Goal: Task Accomplishment & Management: Use online tool/utility

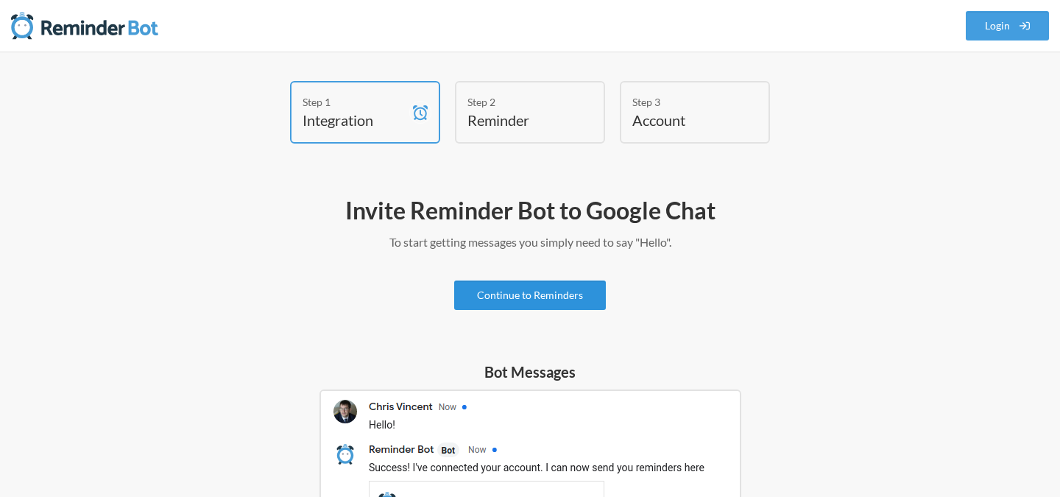
click at [541, 300] on link "Continue to Reminders" at bounding box center [530, 295] width 152 height 29
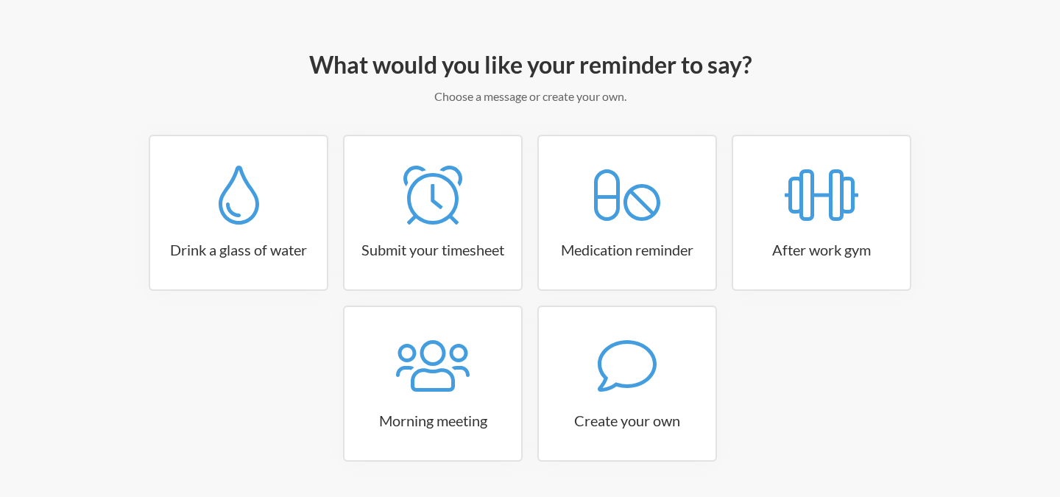
scroll to position [191, 0]
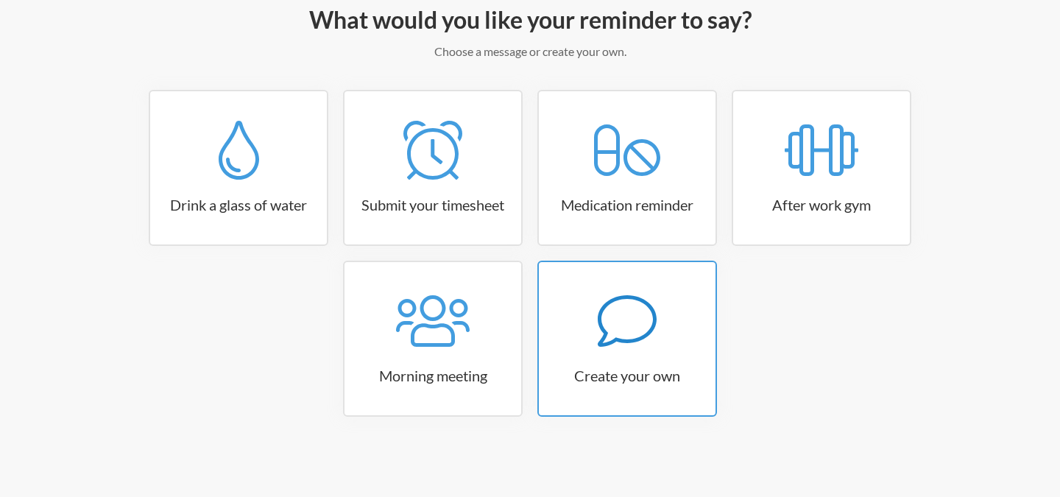
click at [583, 293] on div at bounding box center [627, 321] width 177 height 59
select select "09:30:00"
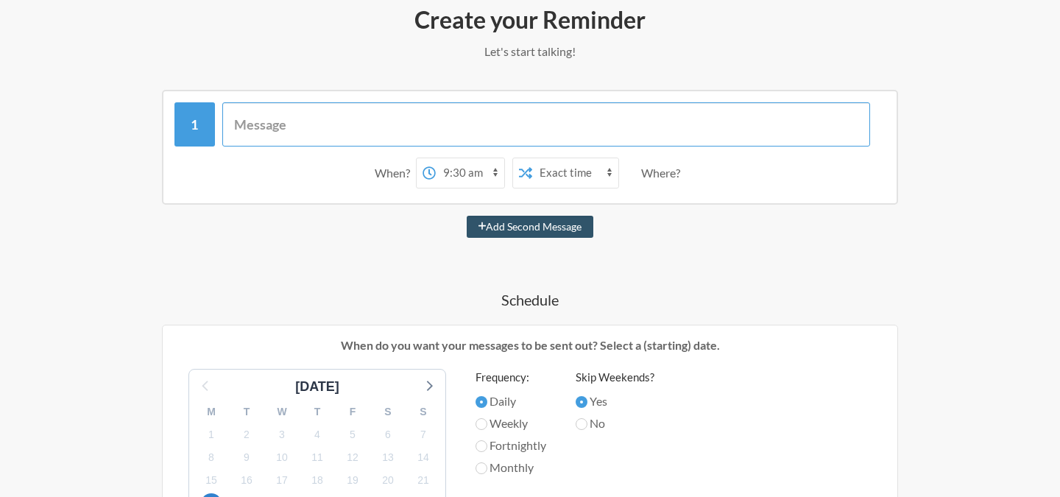
click at [431, 110] on input "text" at bounding box center [546, 124] width 649 height 44
paste input "/remind Every day at 9am Check daily reports"
type input "/remind Every day at 9am Check daily reports"
click at [536, 127] on input "/remind Every day at 9am Check daily reports" at bounding box center [546, 124] width 649 height 44
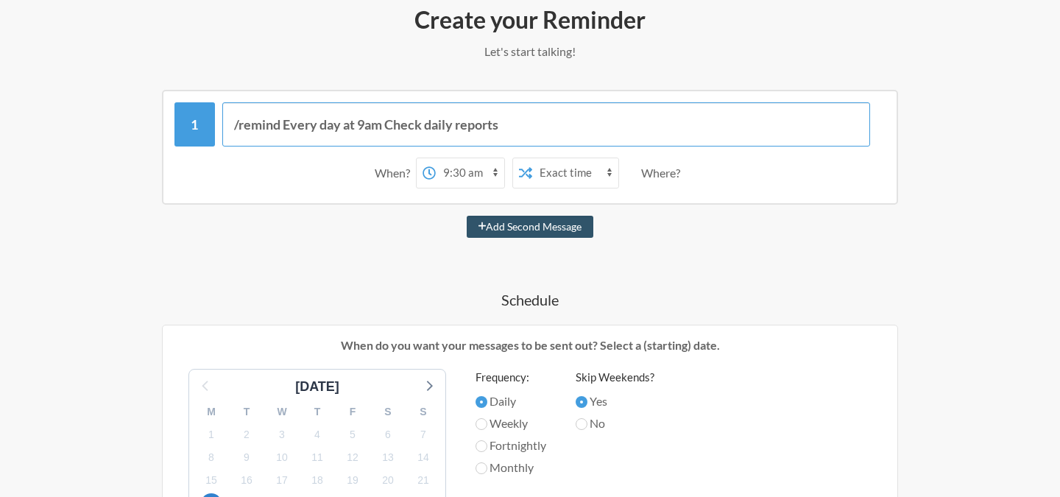
click at [536, 127] on input "/remind Every day at 9am Check daily reports" at bounding box center [546, 124] width 649 height 44
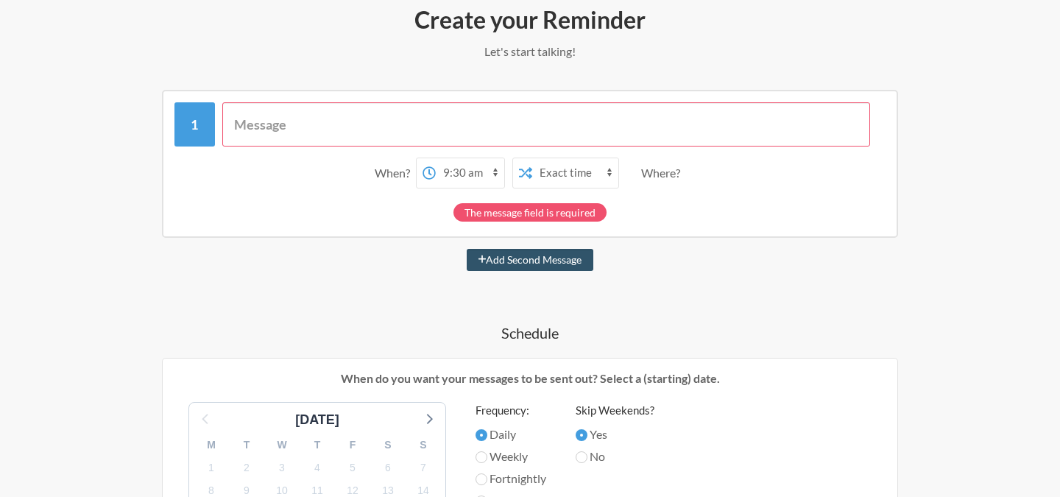
paste input "Scheduling checking and comment whats pending from client."
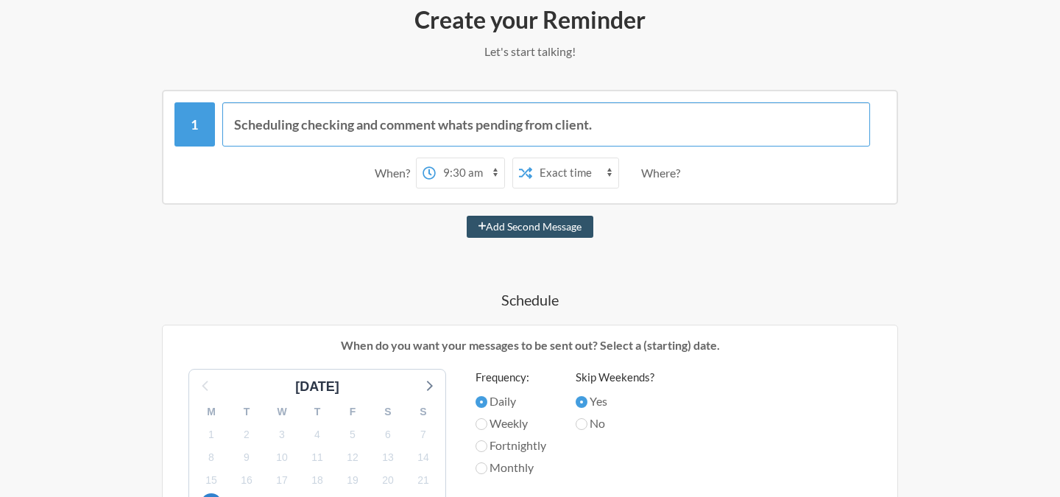
type input "Scheduling checking and comment whats pending from client."
click at [481, 177] on select "12:00 am 12:15 am 12:30 am 12:45 am 1:00 am 1:15 am 1:30 am 1:45 am 2:00 am 2:1…" at bounding box center [470, 172] width 68 height 29
select select "10:00:00"
click at [436, 158] on select "12:00 am 12:15 am 12:30 am 12:45 am 1:00 am 1:15 am 1:30 am 1:45 am 2:00 am 2:1…" at bounding box center [470, 172] width 68 height 29
click at [552, 177] on select "Exact time Random time" at bounding box center [575, 172] width 86 height 29
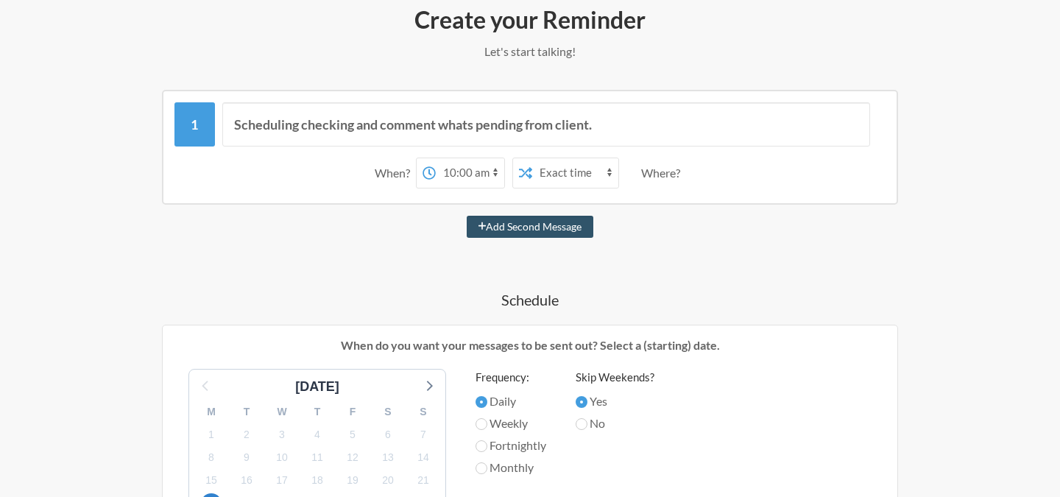
click at [532, 158] on select "Exact time Random time" at bounding box center [575, 172] width 86 height 29
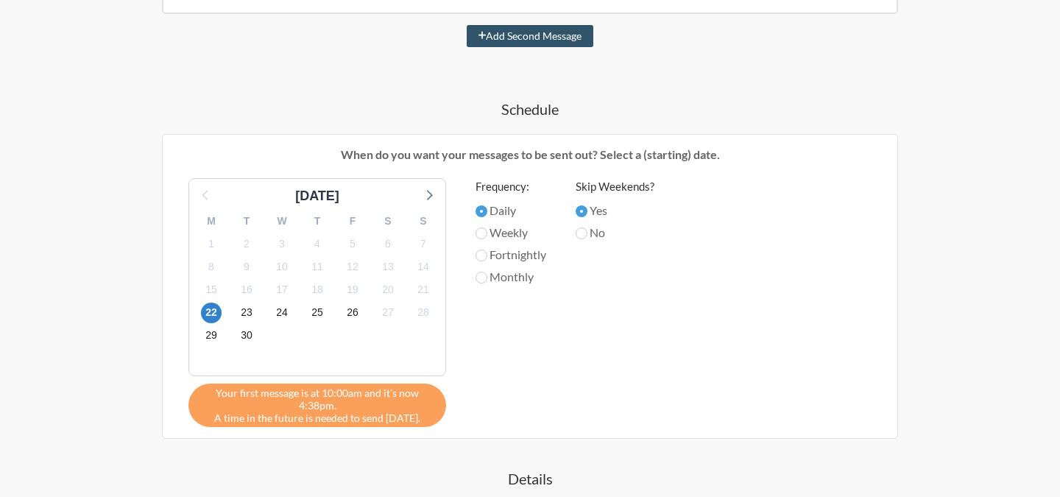
scroll to position [390, 0]
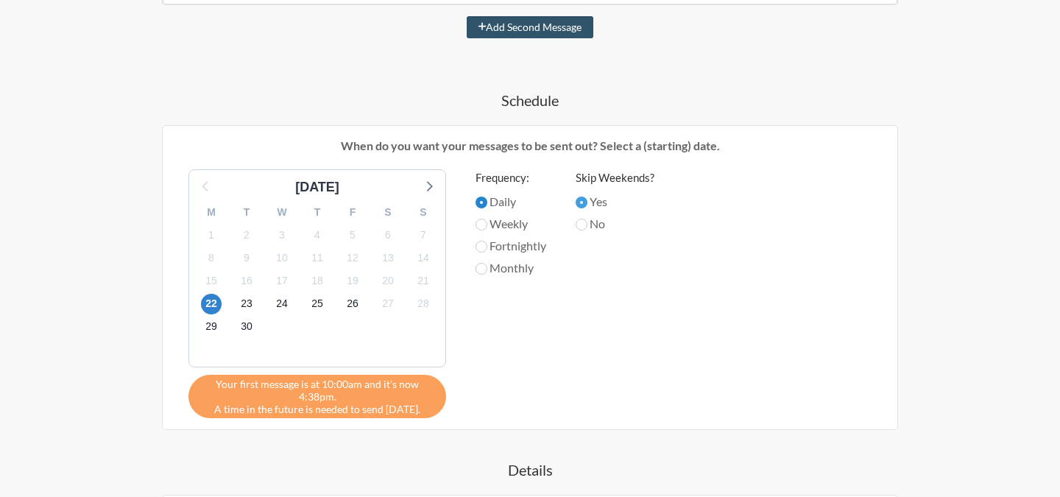
click at [485, 202] on input "Daily" at bounding box center [482, 203] width 12 height 12
click at [361, 401] on span "Your first message is at 10:00am and it's now 4:38pm." at bounding box center [318, 390] width 236 height 25
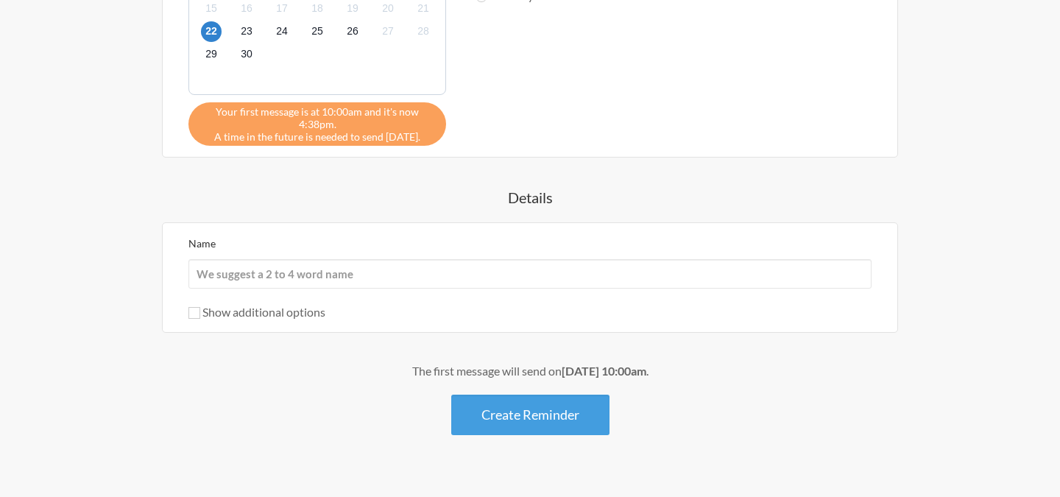
scroll to position [688, 0]
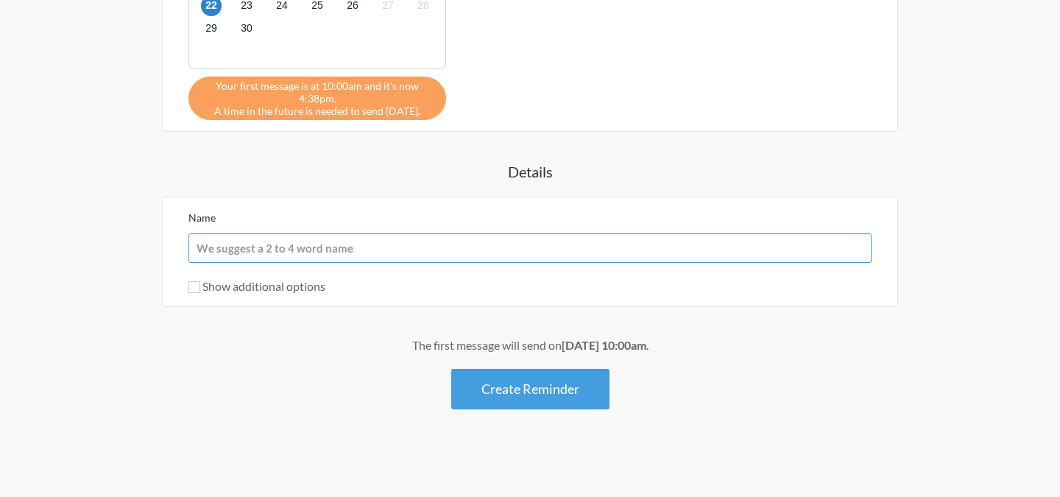
click at [442, 254] on input "Name" at bounding box center [530, 247] width 683 height 29
paste input "Scheduling checking and comment whats pending from client."
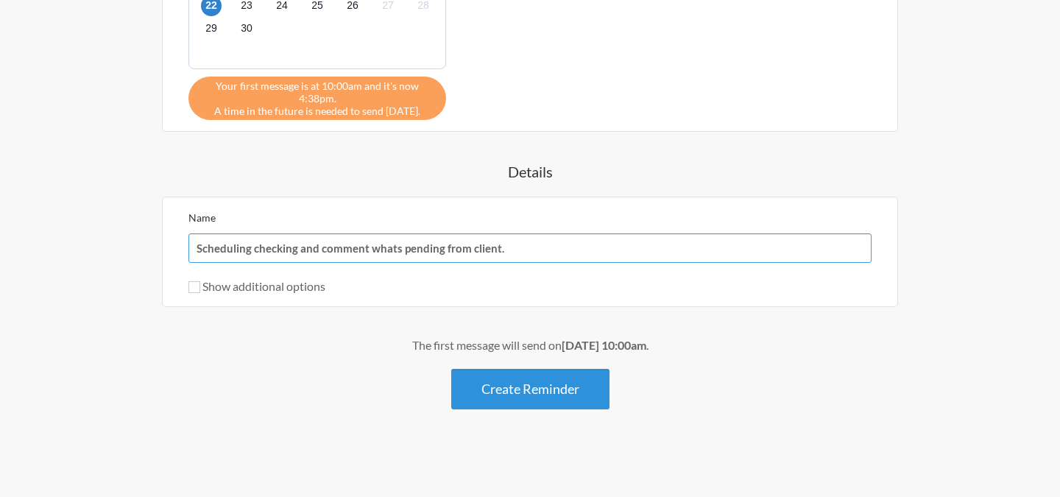
type input "Scheduling checking and comment whats pending from client."
click at [505, 392] on button "Create Reminder" at bounding box center [530, 389] width 158 height 40
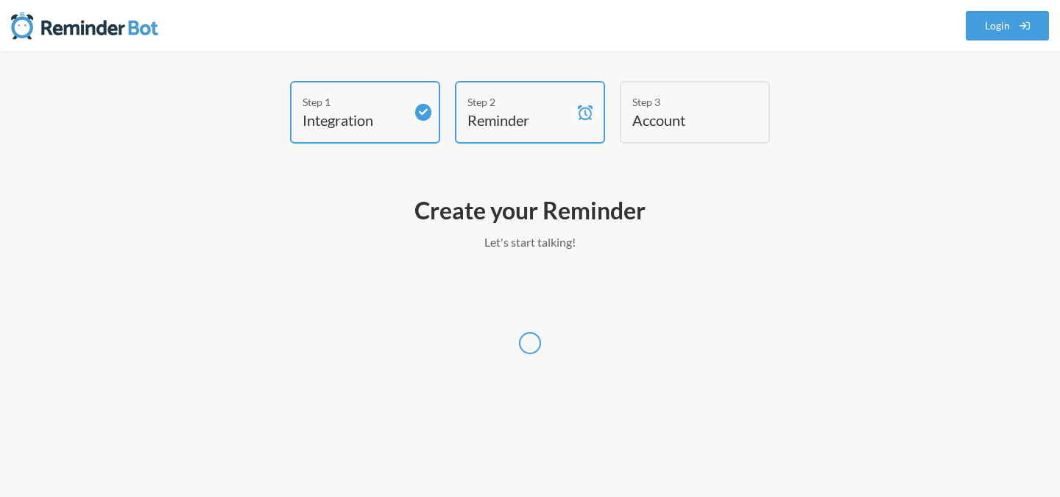
scroll to position [0, 0]
select select "Europe/Malta"
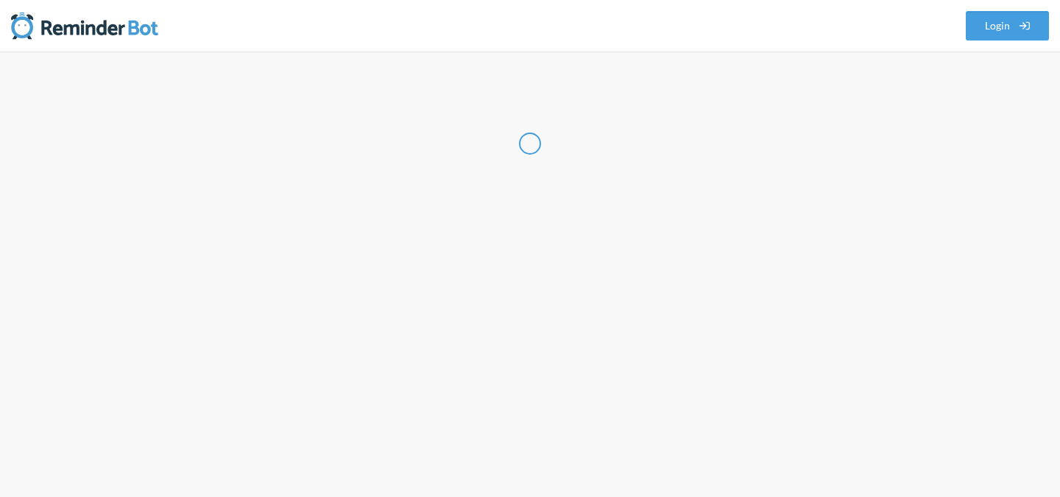
select select "MT"
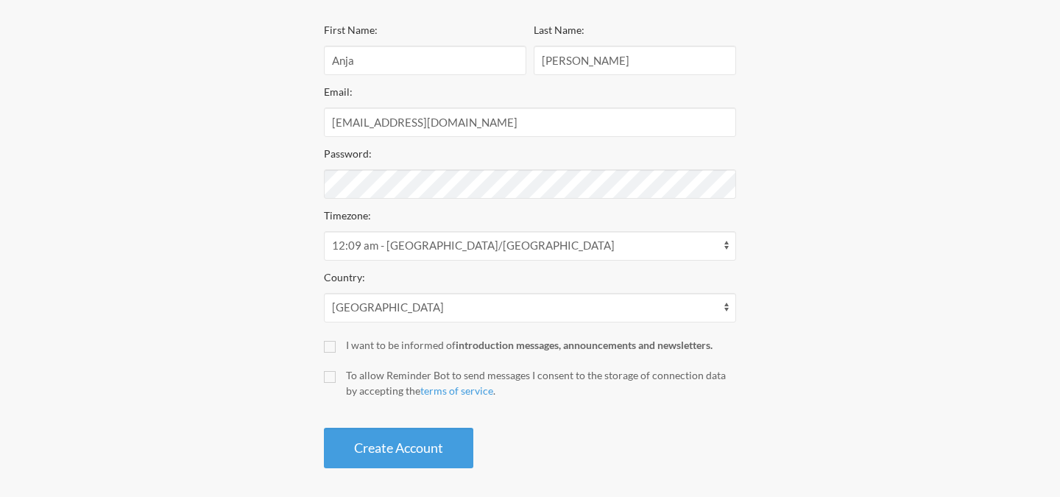
scroll to position [267, 0]
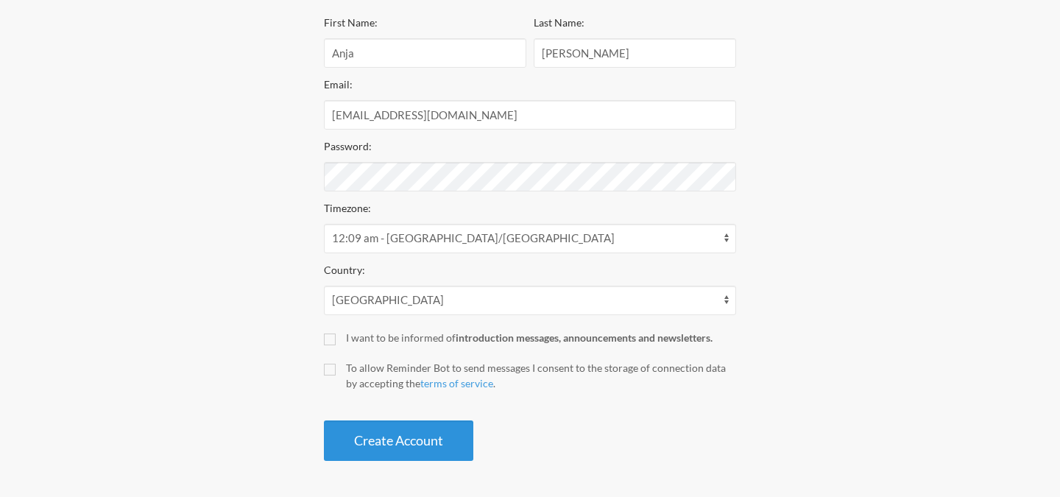
click at [437, 441] on button "Create Account" at bounding box center [398, 440] width 149 height 40
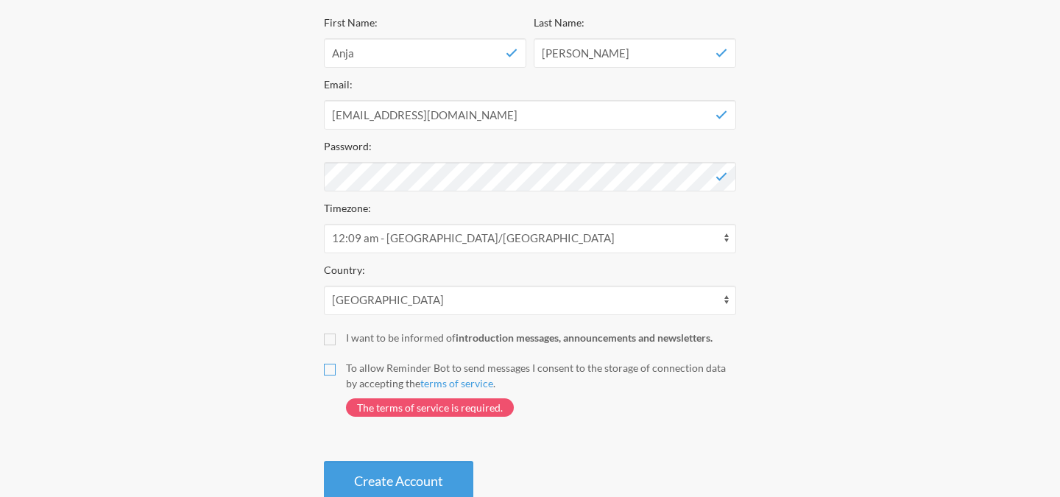
click at [328, 371] on input "To allow Reminder Bot to send messages I consent to the storage of connection d…" at bounding box center [330, 370] width 12 height 12
checkbox input "true"
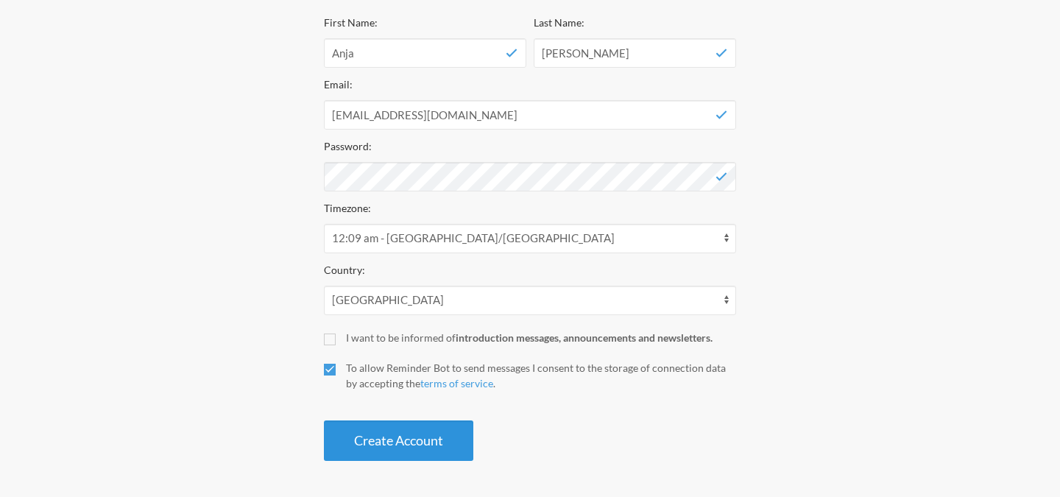
click at [394, 443] on button "Create Account" at bounding box center [398, 440] width 149 height 40
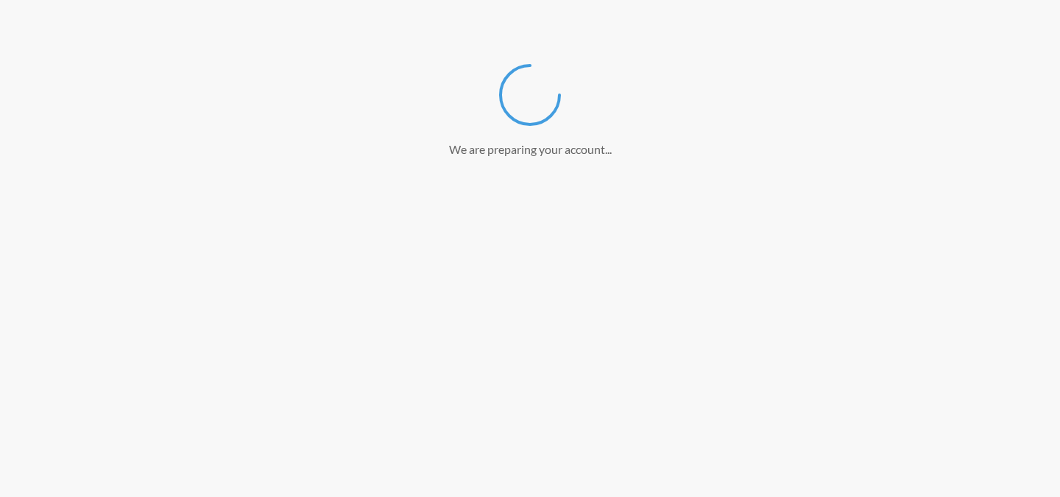
scroll to position [212, 0]
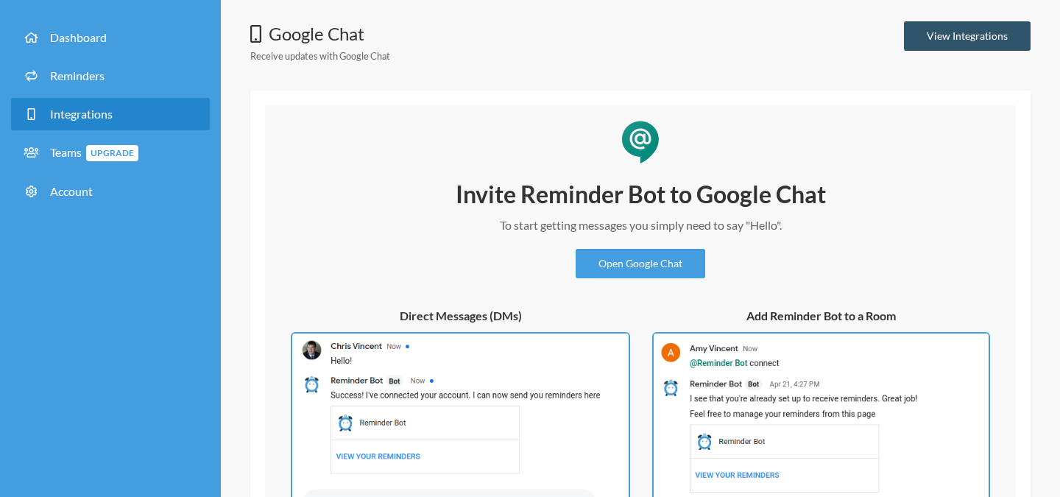
scroll to position [62, 0]
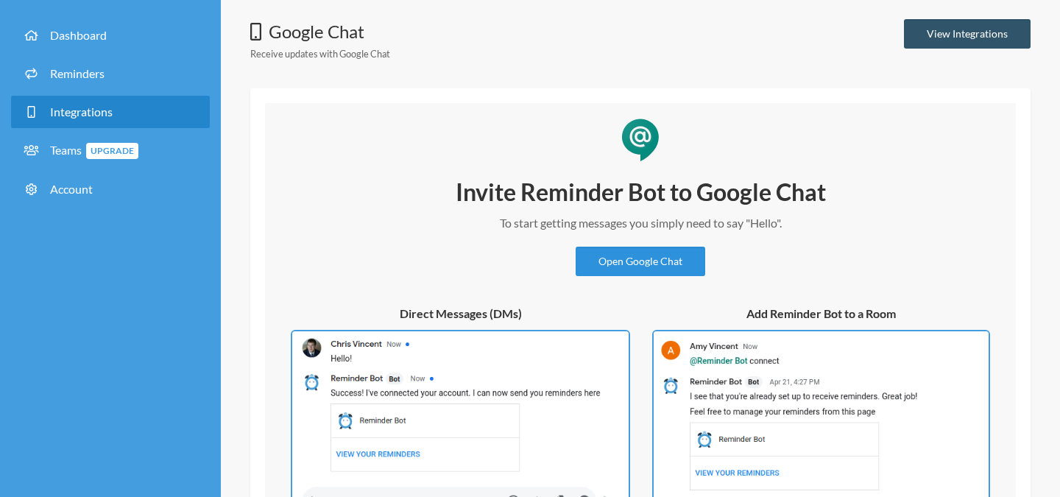
click at [652, 267] on link "Open Google Chat" at bounding box center [641, 261] width 130 height 29
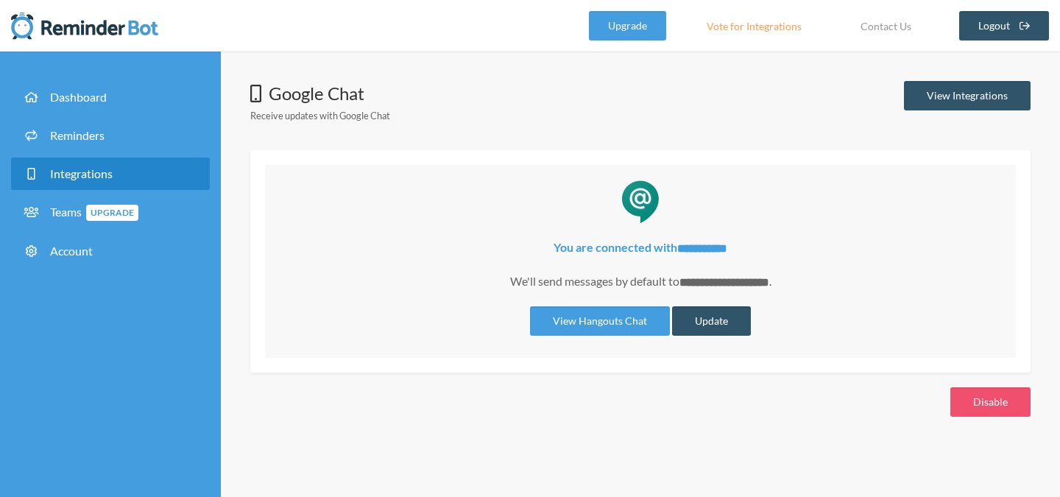
scroll to position [0, 0]
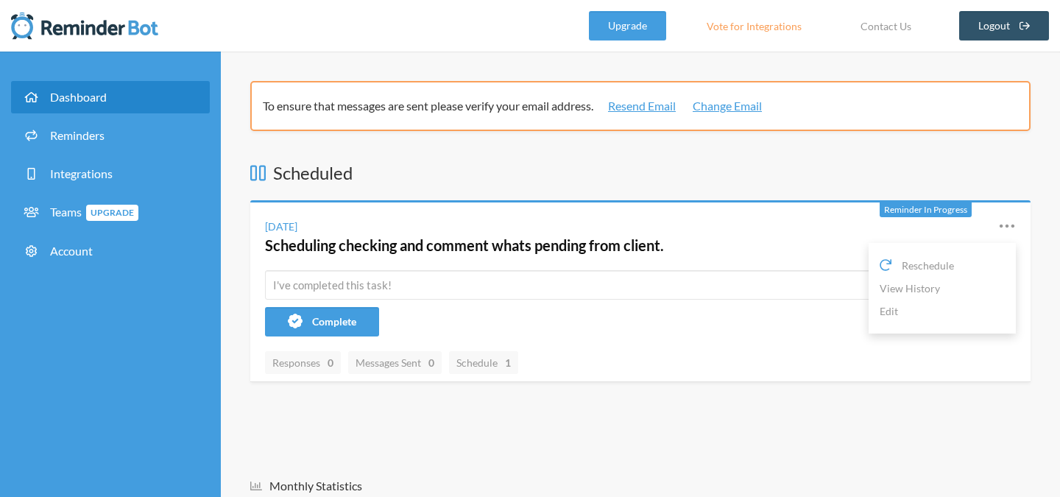
click at [1000, 222] on icon at bounding box center [1007, 226] width 18 height 18
click at [656, 164] on h3 "Scheduled" at bounding box center [640, 173] width 781 height 25
click at [639, 104] on link "Resend Email" at bounding box center [642, 106] width 68 height 18
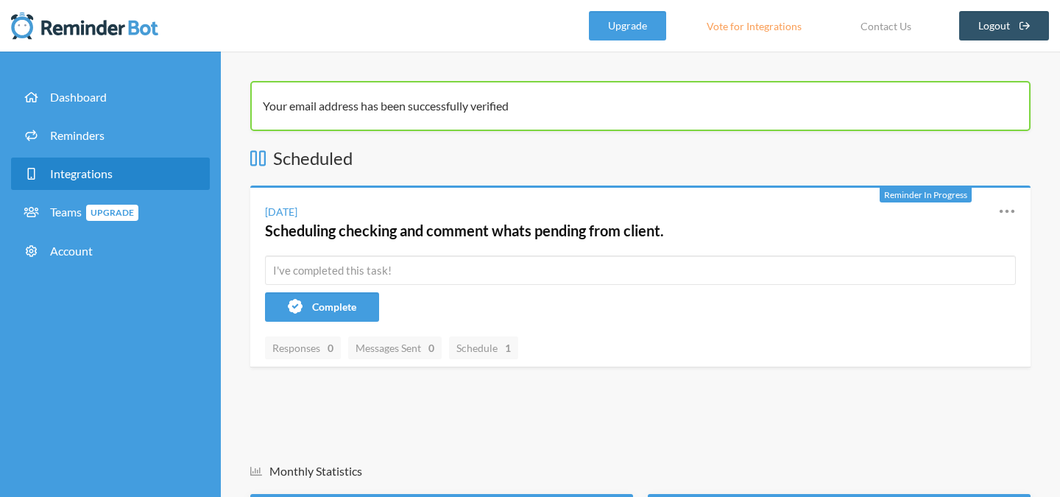
click at [68, 184] on link "Integrations" at bounding box center [110, 174] width 199 height 32
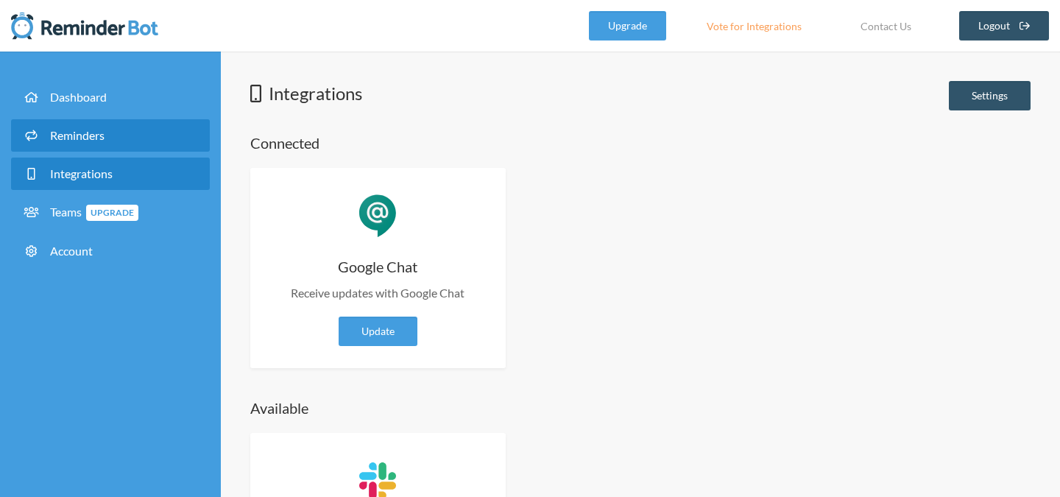
click at [121, 134] on link "Reminders" at bounding box center [110, 135] width 199 height 32
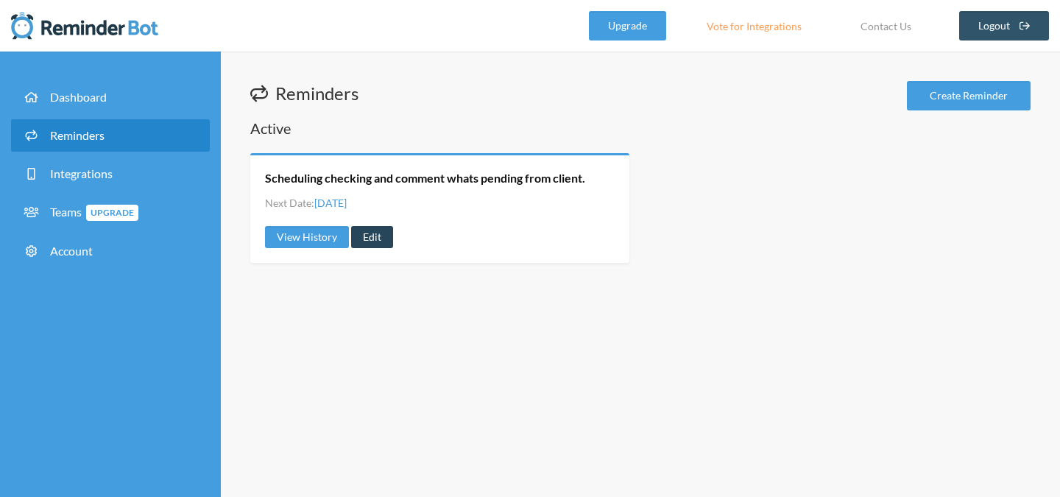
click at [376, 237] on link "Edit" at bounding box center [372, 237] width 42 height 22
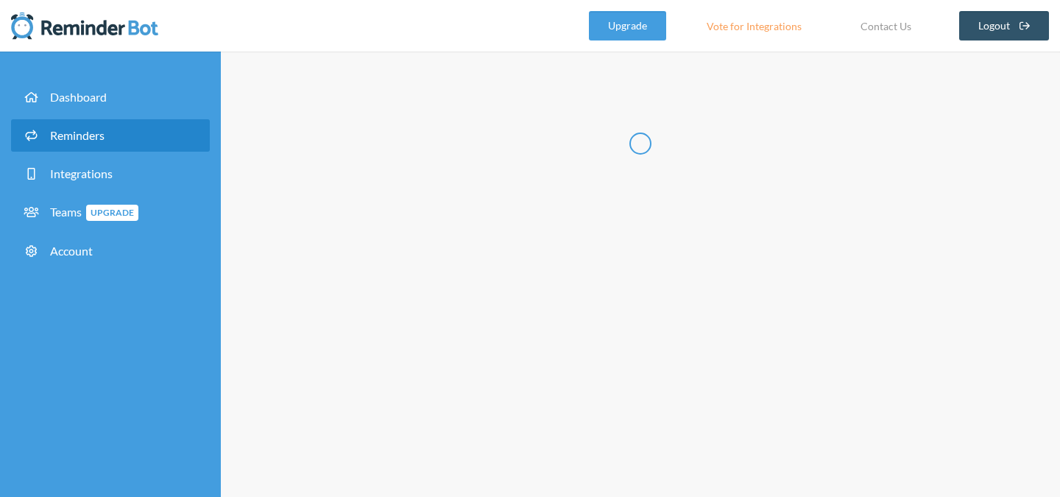
type input "Scheduling checking and comment whats pending from client."
select select "10:00:00"
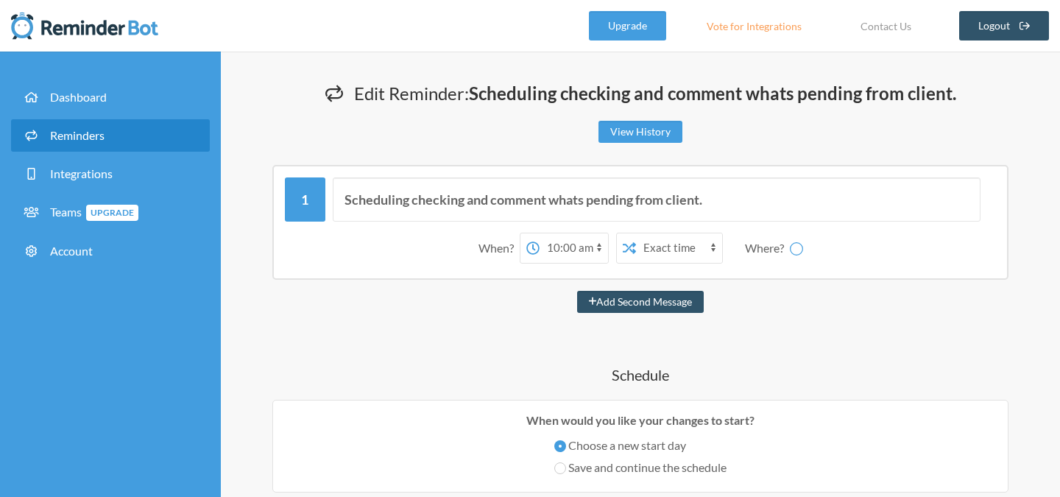
select select "spaces/AAQA1MqbTFs"
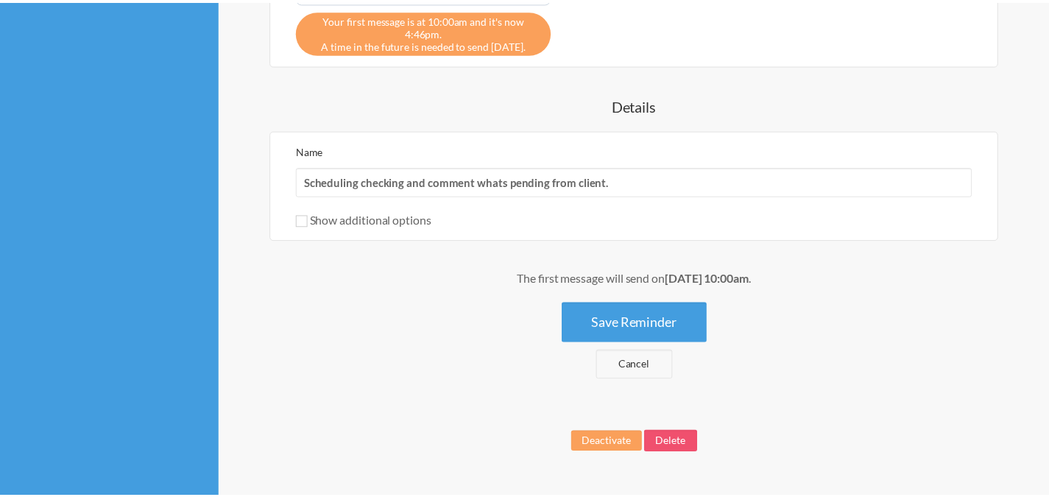
scroll to position [780, 0]
